Goal: Find specific page/section: Find specific page/section

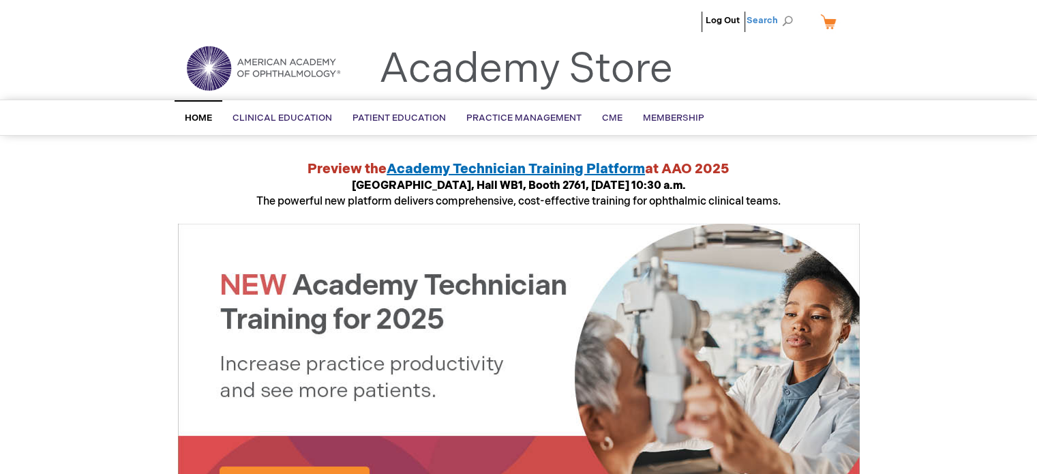
click at [776, 17] on span "Search" at bounding box center [773, 20] width 52 height 27
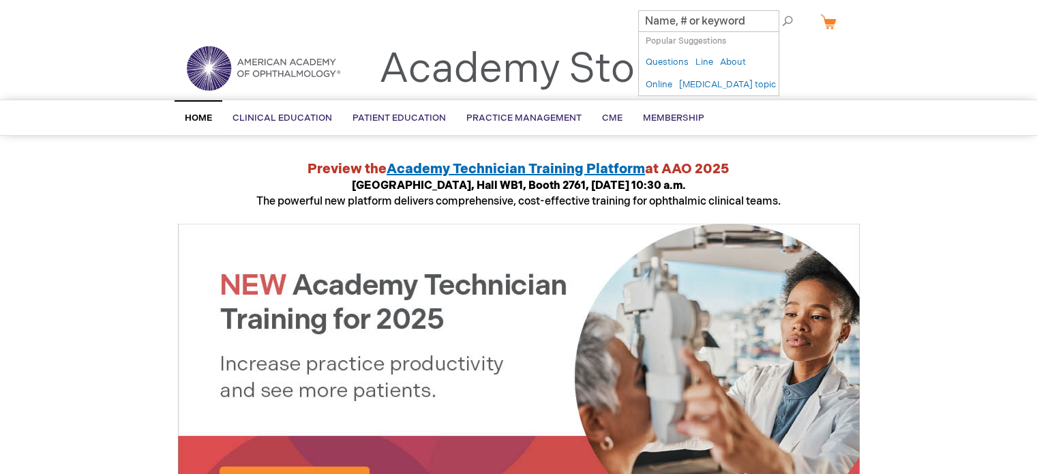
paste input "0125081W"
type input "0125081W"
click at [782, 10] on button "Search" at bounding box center [787, 21] width 11 height 22
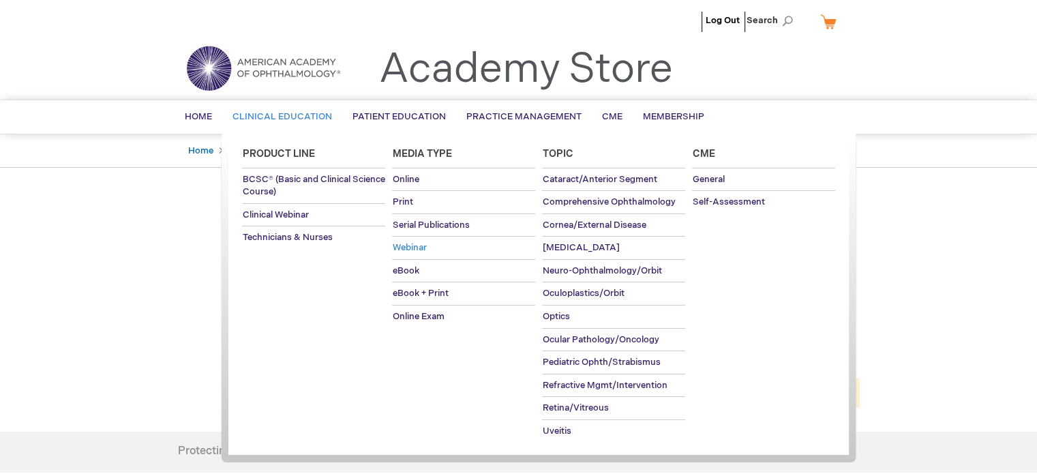
click at [412, 245] on span "Webinar" at bounding box center [409, 247] width 34 height 11
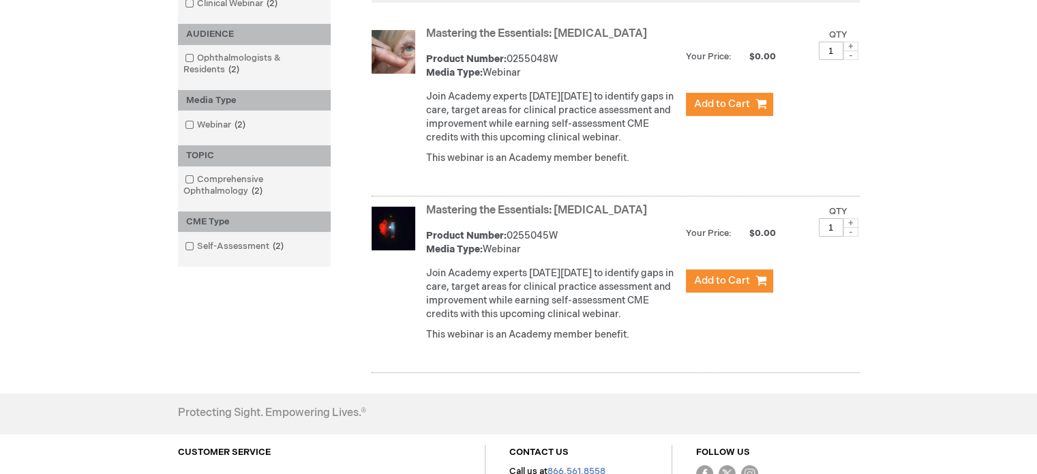
scroll to position [273, 0]
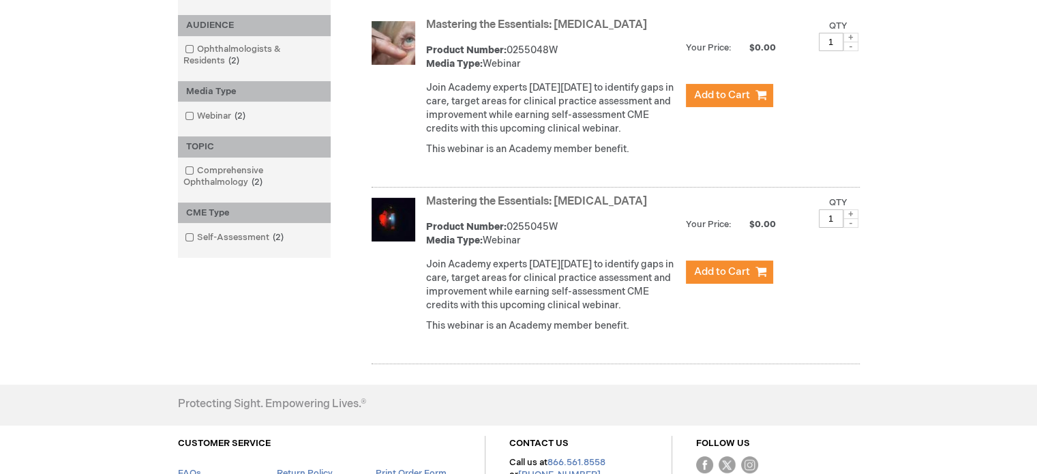
drag, startPoint x: 565, startPoint y: 242, endPoint x: 510, endPoint y: 235, distance: 55.0
click at [510, 235] on div "Product Number: 0255045W Media Type: Webinar" at bounding box center [552, 233] width 253 height 27
copy div "0255045W"
drag, startPoint x: 565, startPoint y: 48, endPoint x: 507, endPoint y: 47, distance: 57.3
click at [507, 47] on div "Product Number: 0255048W Media Type: Webinar" at bounding box center [552, 57] width 253 height 27
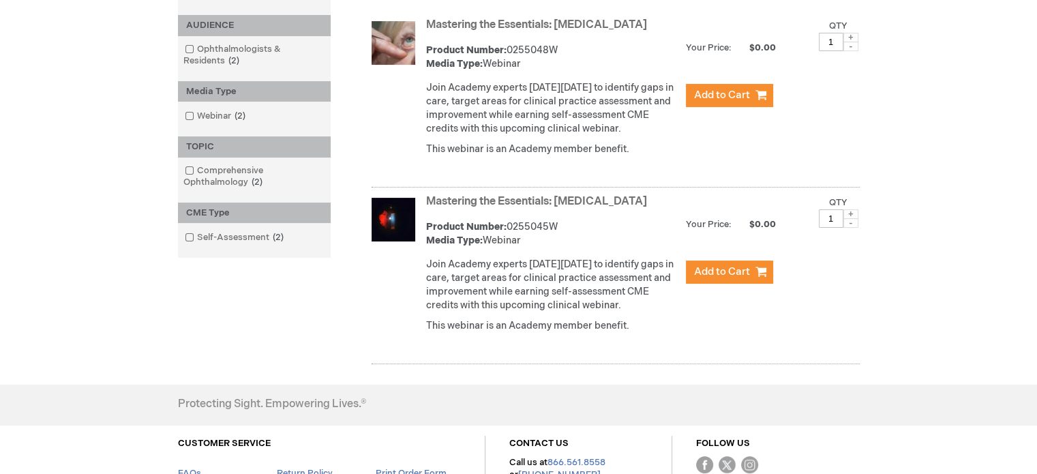
copy div "0255048W"
